Goal: Task Accomplishment & Management: Manage account settings

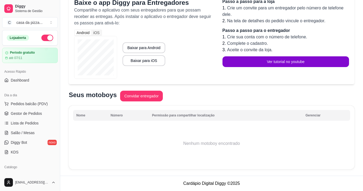
scroll to position [147, 0]
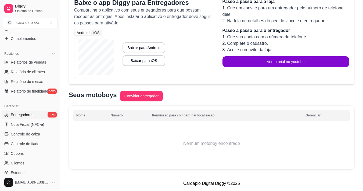
click at [81, 117] on th "Nome" at bounding box center [90, 115] width 34 height 11
click at [151, 98] on button "Convidar entregador" at bounding box center [142, 96] width 42 height 10
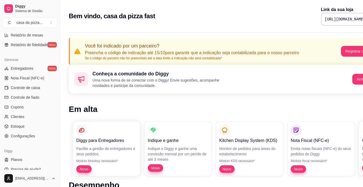
scroll to position [195, 0]
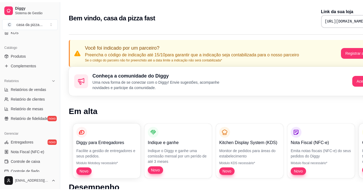
scroll to position [172, 0]
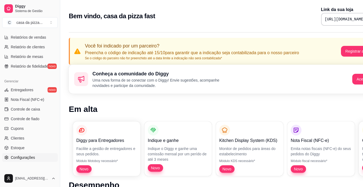
click at [30, 159] on span "Configurações" at bounding box center [23, 157] width 24 height 5
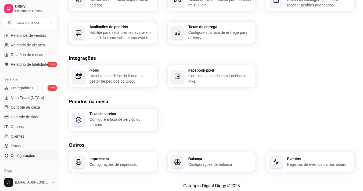
scroll to position [163, 0]
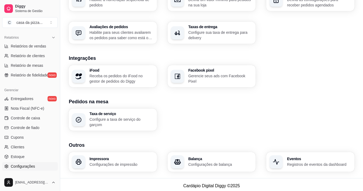
click at [166, 127] on div "Taxa de serviço Configure a taxa de serviço do garçom" at bounding box center [212, 120] width 286 height 22
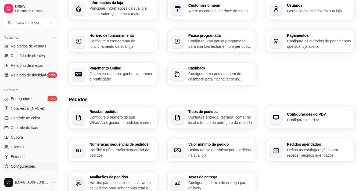
scroll to position [24, 0]
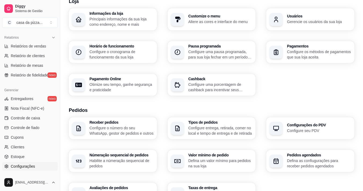
click at [150, 53] on p "Configure o cronograma de funcionamento da sua loja" at bounding box center [122, 54] width 64 height 11
